Goal: Task Accomplishment & Management: Use online tool/utility

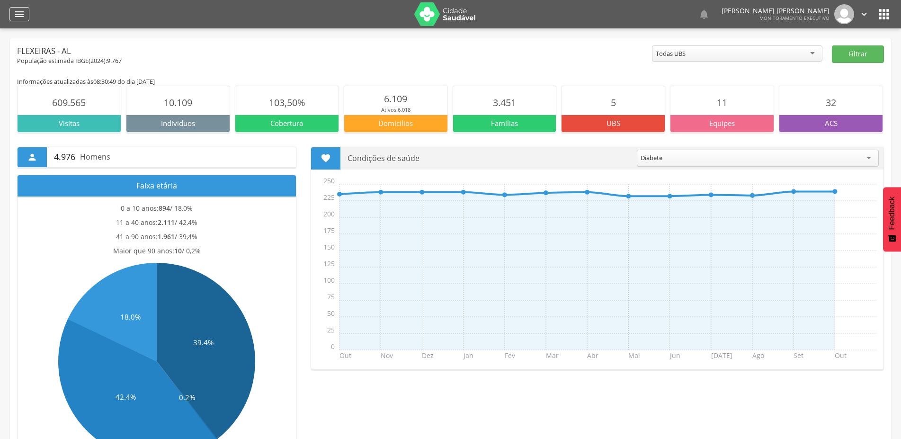
click at [20, 15] on icon "" at bounding box center [19, 14] width 11 height 11
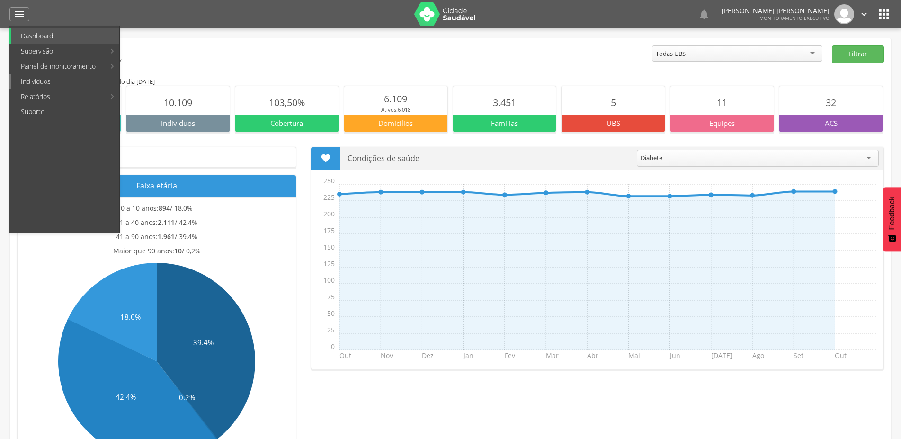
click at [67, 80] on link "Indivíduos" at bounding box center [65, 81] width 108 height 15
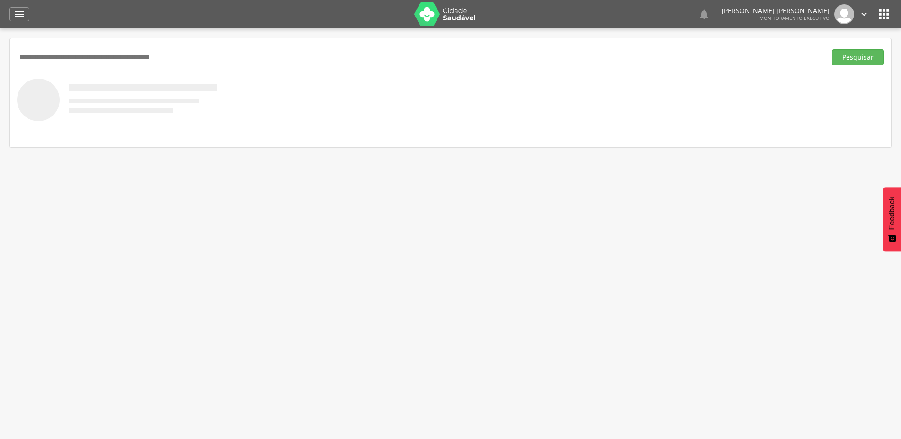
click at [106, 55] on input "text" at bounding box center [420, 57] width 806 height 16
paste input "**********"
type input "**********"
click at [832, 49] on button "Pesquisar" at bounding box center [858, 57] width 52 height 16
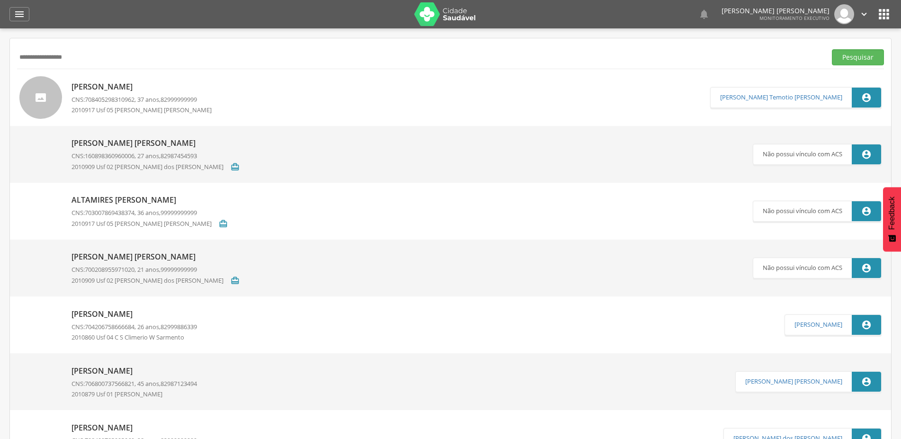
click at [126, 85] on p "[PERSON_NAME]" at bounding box center [145, 86] width 147 height 11
type input "**********"
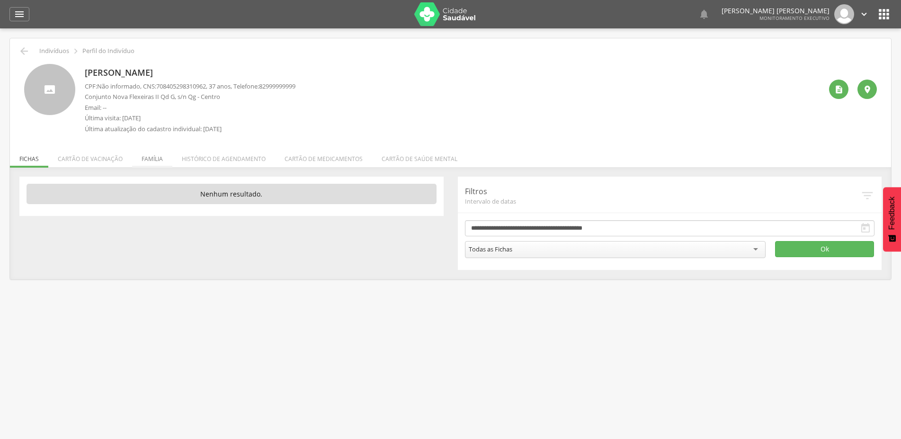
click at [142, 159] on li "Família" at bounding box center [152, 156] width 40 height 22
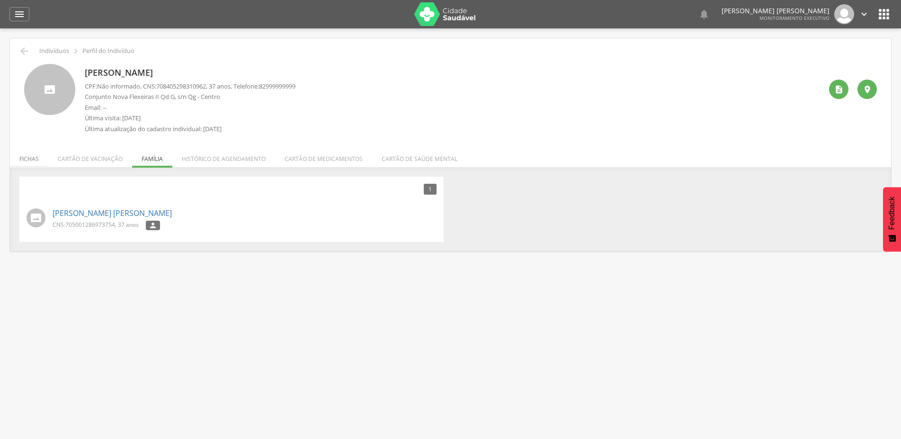
click at [27, 160] on li "Fichas" at bounding box center [29, 156] width 38 height 22
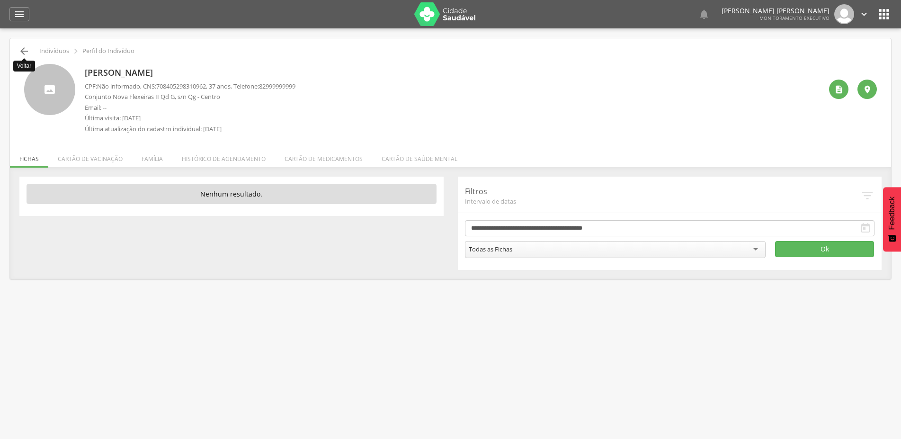
click at [21, 56] on icon "" at bounding box center [23, 50] width 11 height 11
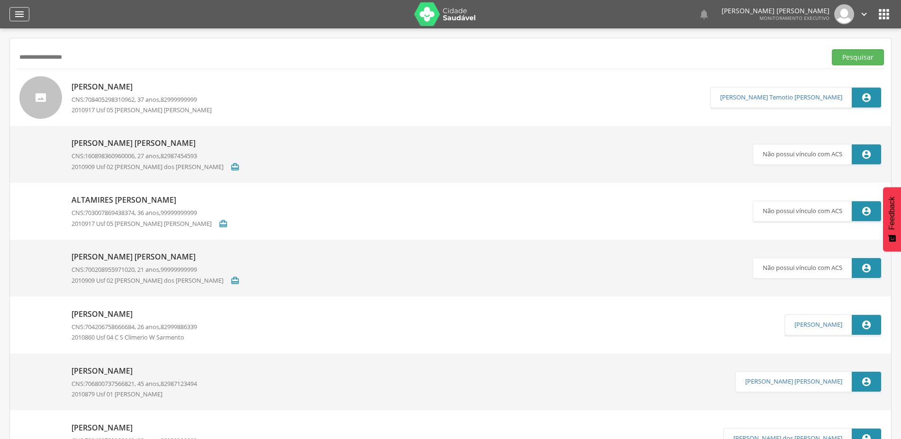
click at [24, 13] on icon "" at bounding box center [19, 14] width 11 height 11
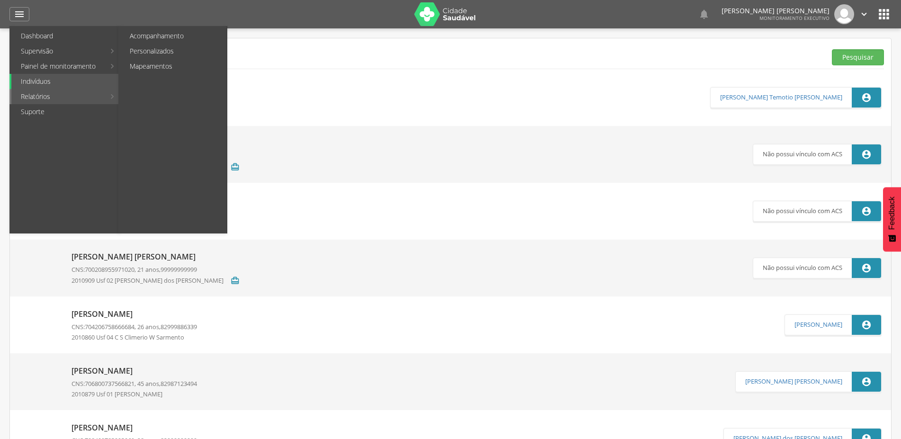
click at [88, 97] on link "Relatórios" at bounding box center [58, 96] width 94 height 15
click at [95, 98] on link "Relatórios" at bounding box center [58, 96] width 94 height 15
click at [88, 100] on link "Relatórios" at bounding box center [58, 96] width 94 height 15
click at [166, 52] on link "Personalizados" at bounding box center [173, 51] width 107 height 15
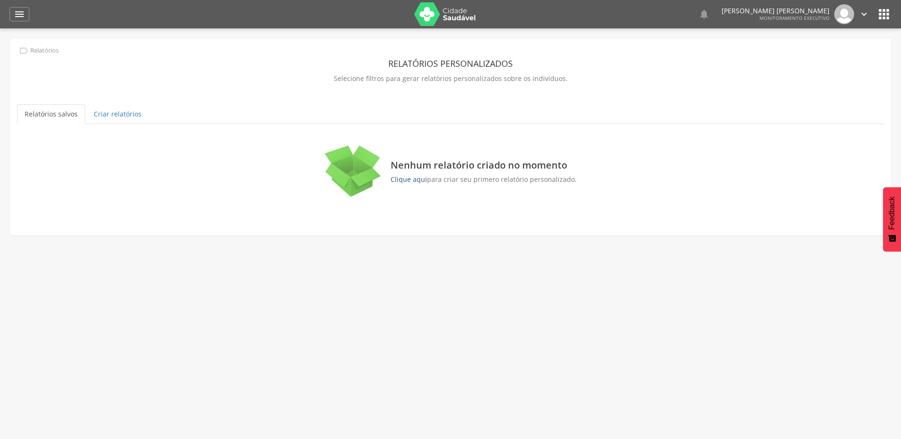
click at [408, 184] on link "Clique aqui" at bounding box center [409, 179] width 36 height 9
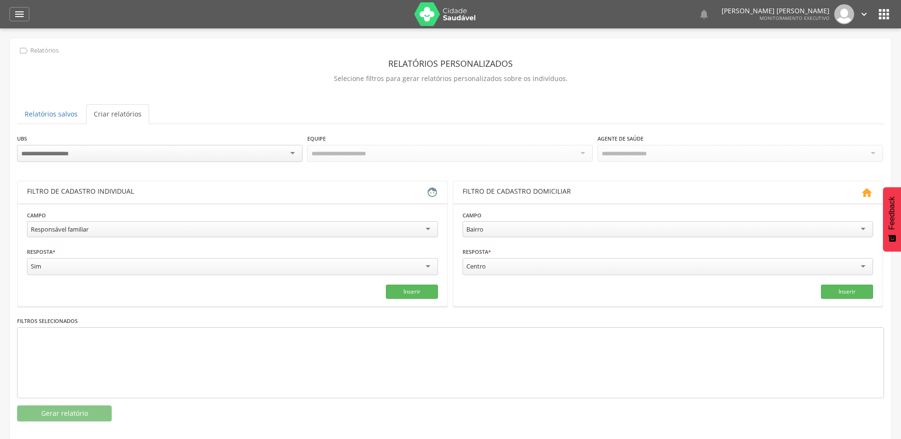
click at [291, 156] on div at bounding box center [160, 153] width 286 height 17
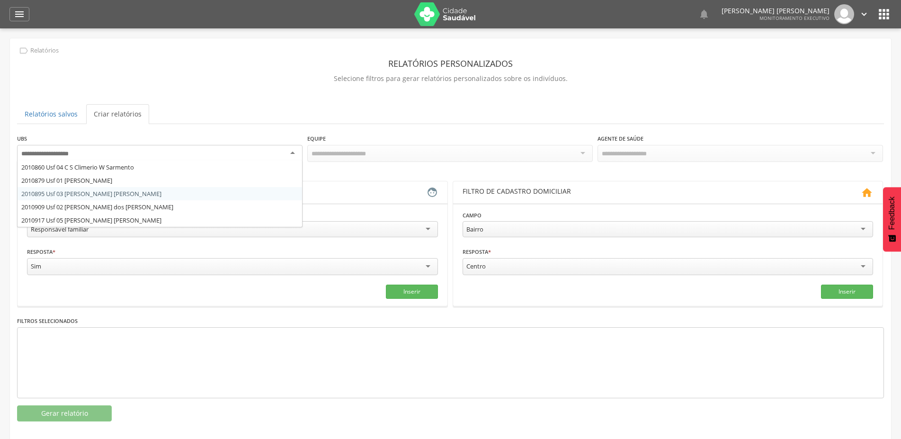
click at [139, 196] on div "**********" at bounding box center [450, 278] width 867 height 288
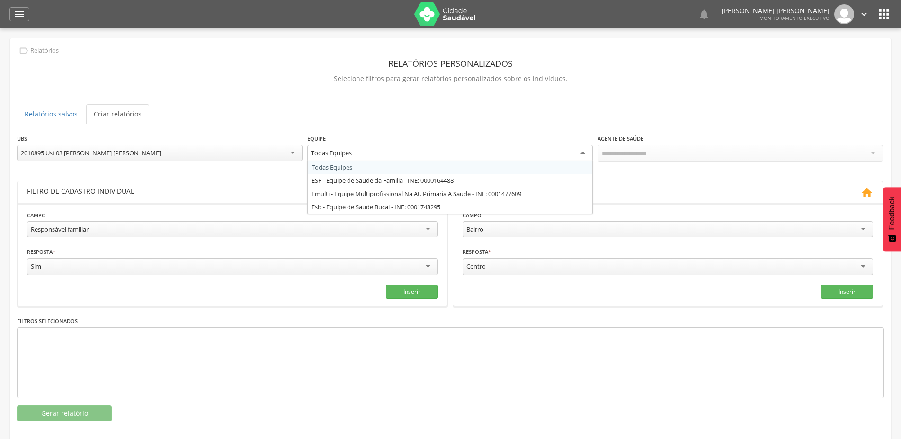
click at [564, 152] on div "Todas Equipes" at bounding box center [450, 153] width 286 height 17
click at [377, 181] on div "**********" at bounding box center [450, 278] width 867 height 288
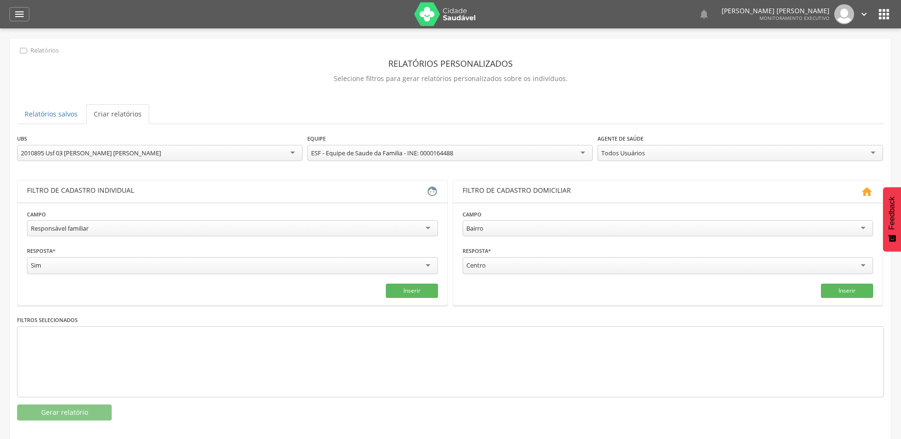
click at [630, 156] on div "Todos Usuários" at bounding box center [623, 153] width 44 height 9
click at [640, 235] on div "**********" at bounding box center [450, 277] width 867 height 287
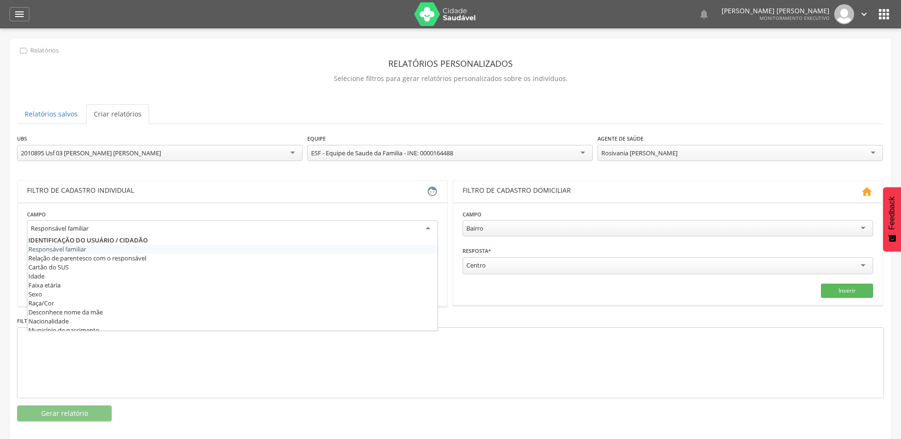
click at [414, 224] on div "Responsável familiar" at bounding box center [232, 228] width 411 height 17
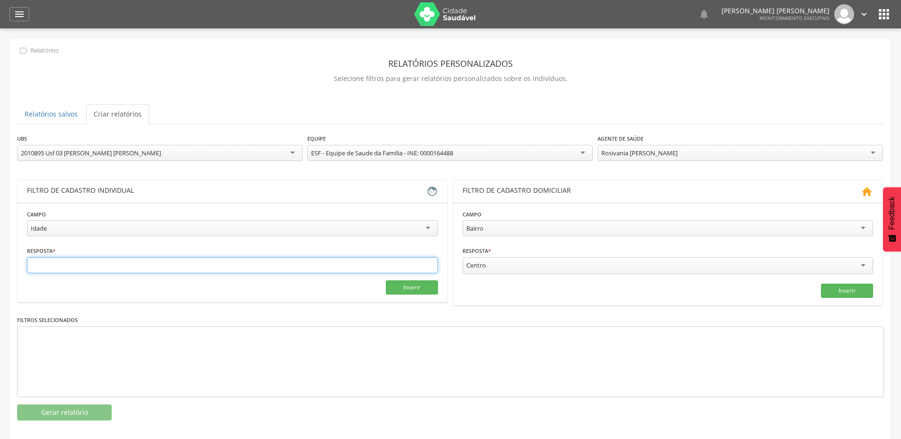
click at [119, 265] on input "text" at bounding box center [232, 265] width 411 height 16
type input "*"
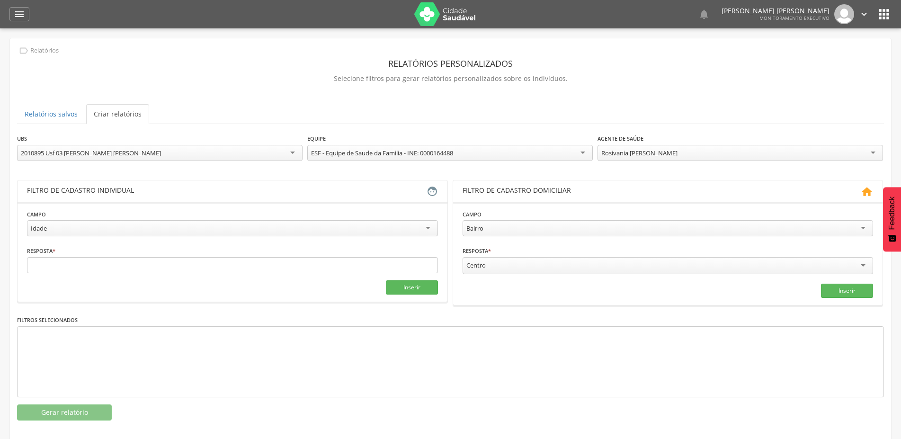
click at [50, 228] on div "Idade" at bounding box center [232, 228] width 411 height 16
click at [72, 265] on input "text" at bounding box center [128, 265] width 203 height 16
type input "*"
click at [280, 262] on input "text" at bounding box center [335, 265] width 203 height 16
type input "***"
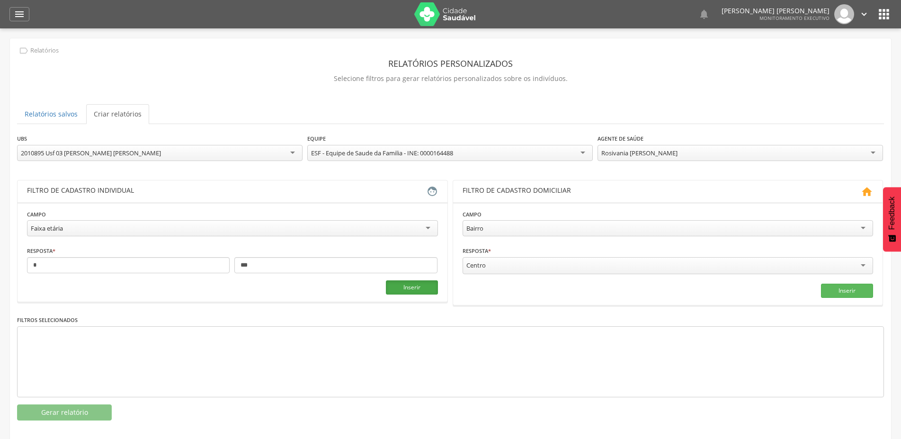
click at [412, 288] on button "Inserir" at bounding box center [412, 287] width 52 height 14
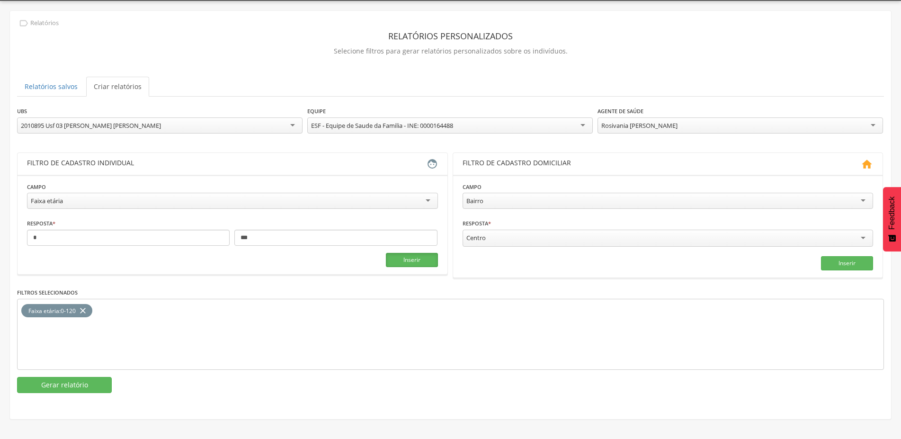
scroll to position [28, 0]
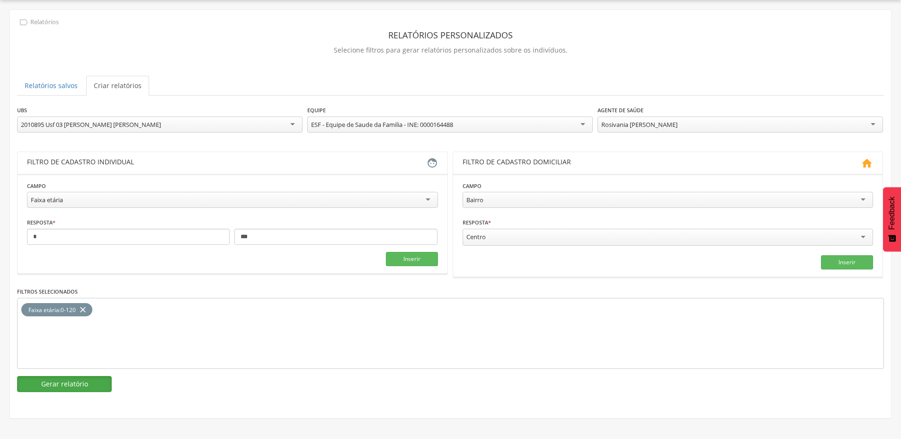
click at [60, 379] on button "Gerar relatório" at bounding box center [64, 384] width 95 height 16
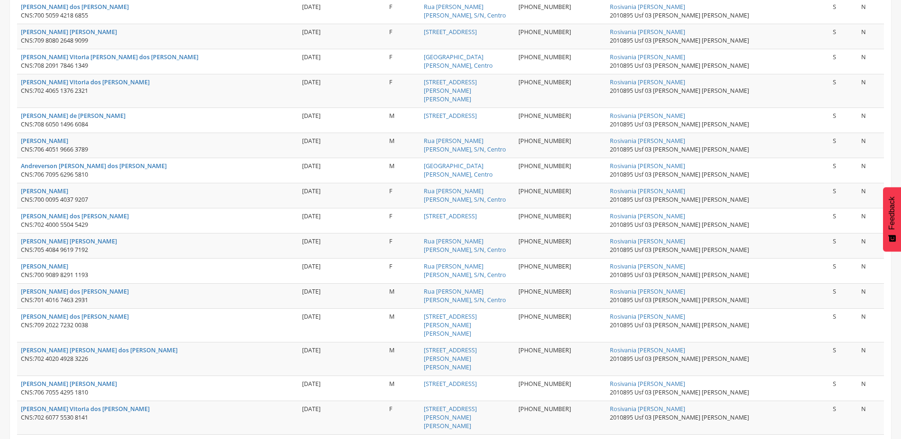
scroll to position [1188, 0]
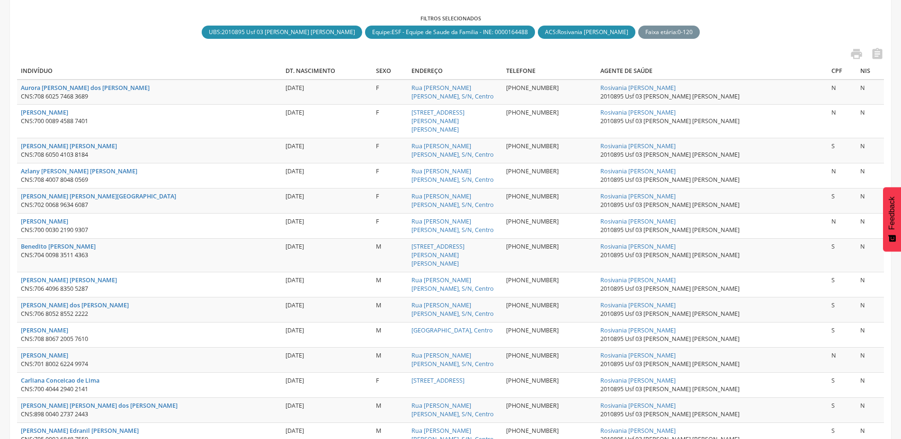
scroll to position [0, 0]
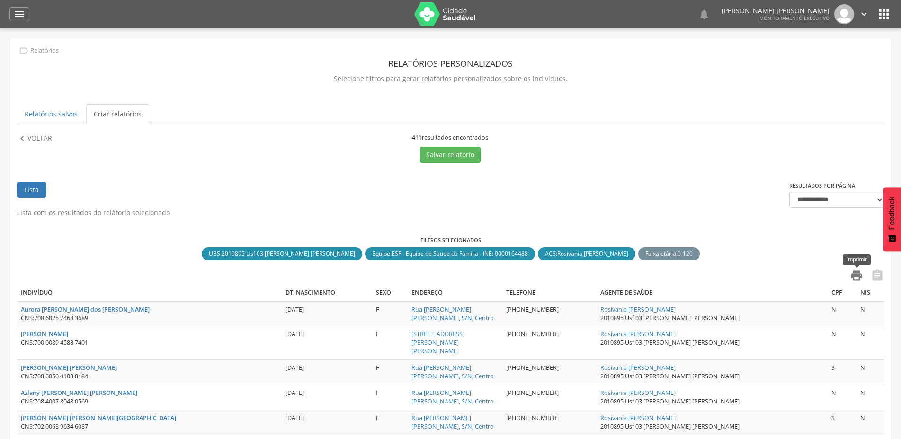
click at [856, 278] on icon "" at bounding box center [856, 275] width 13 height 13
